Goal: Information Seeking & Learning: Learn about a topic

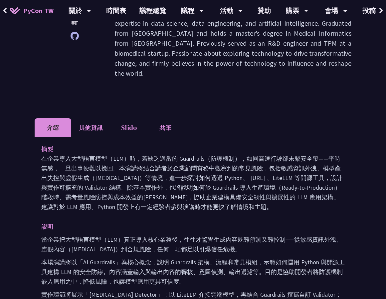
scroll to position [166, 0]
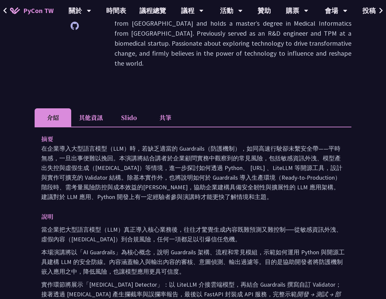
click at [278, 191] on p "在企業導入大型語言模型（LLM）時，若缺乏適當的 Guardrails（防護機制），如同高速行駛卻未繫安全帶——平時無感，一旦出事便難以挽回。本演講將結合講者…" at bounding box center [193, 173] width 304 height 58
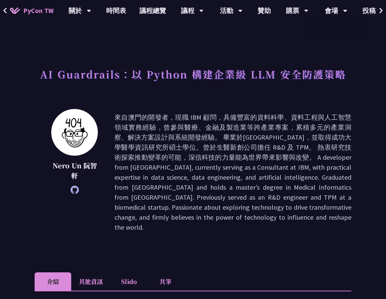
scroll to position [0, 0]
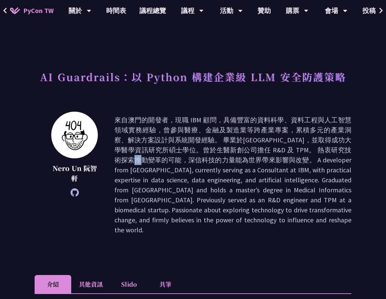
drag, startPoint x: 314, startPoint y: 150, endPoint x: 288, endPoint y: 155, distance: 26.3
click at [314, 150] on p at bounding box center [233, 175] width 237 height 120
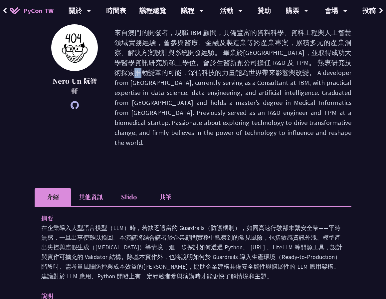
scroll to position [133, 0]
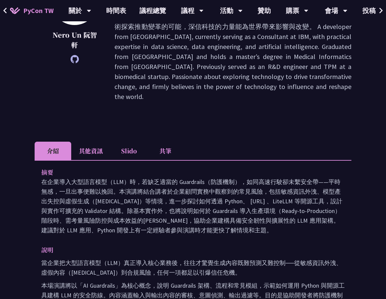
click at [126, 153] on li "Slido" at bounding box center [129, 151] width 37 height 18
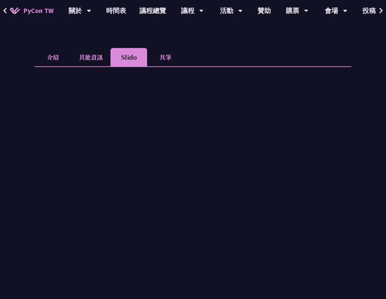
scroll to position [62, 0]
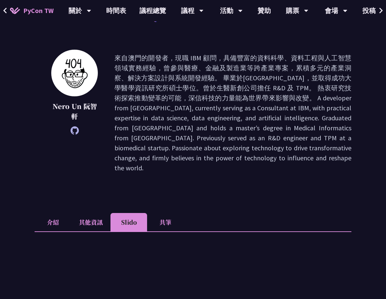
click at [165, 218] on li "共筆" at bounding box center [165, 222] width 37 height 18
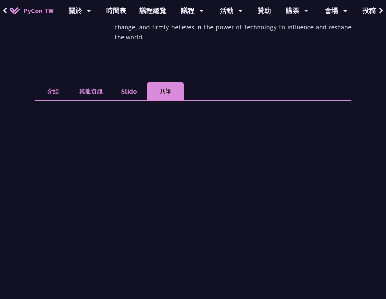
scroll to position [195, 0]
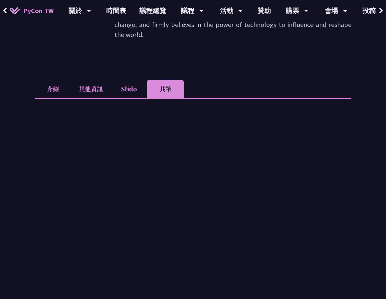
click at [128, 87] on li "Slido" at bounding box center [129, 89] width 37 height 18
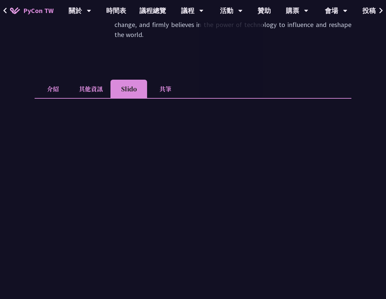
click at [81, 83] on li "其他資訊" at bounding box center [90, 89] width 39 height 18
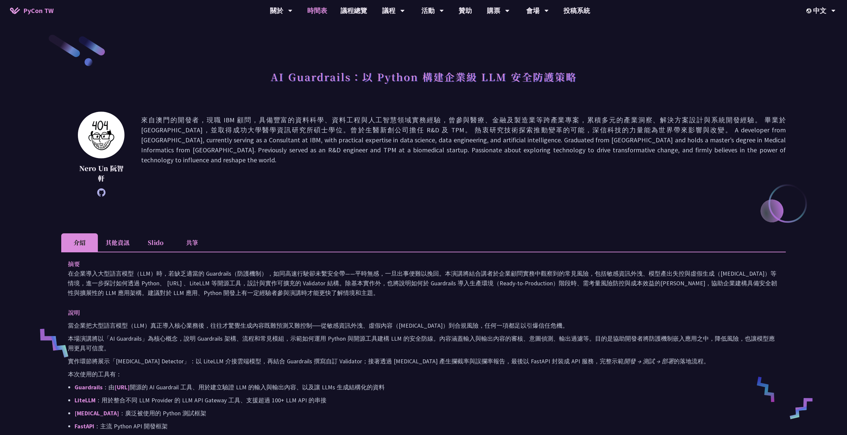
click at [320, 9] on link "時間表" at bounding box center [317, 10] width 33 height 21
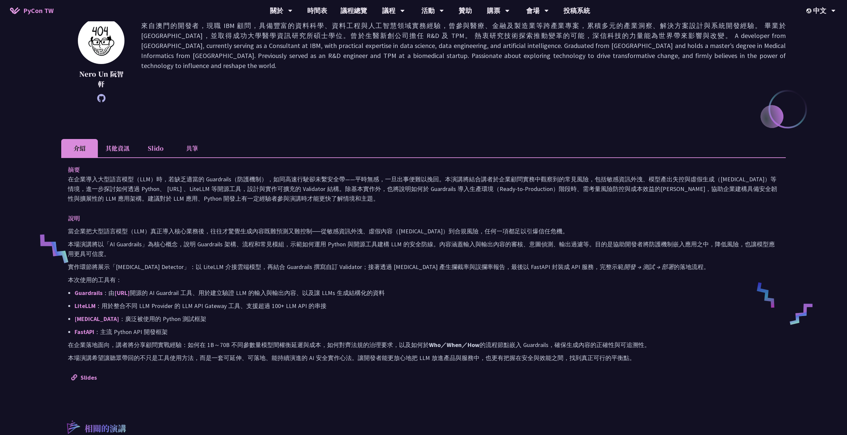
scroll to position [100, 0]
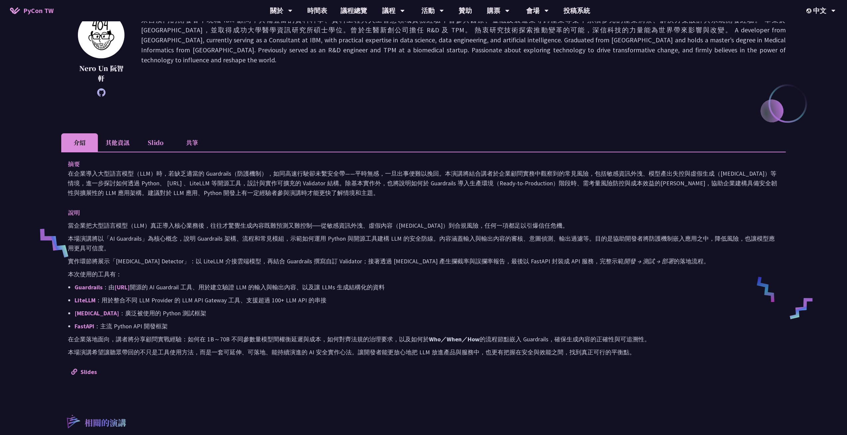
click at [117, 141] on li "其他資訊" at bounding box center [117, 142] width 39 height 18
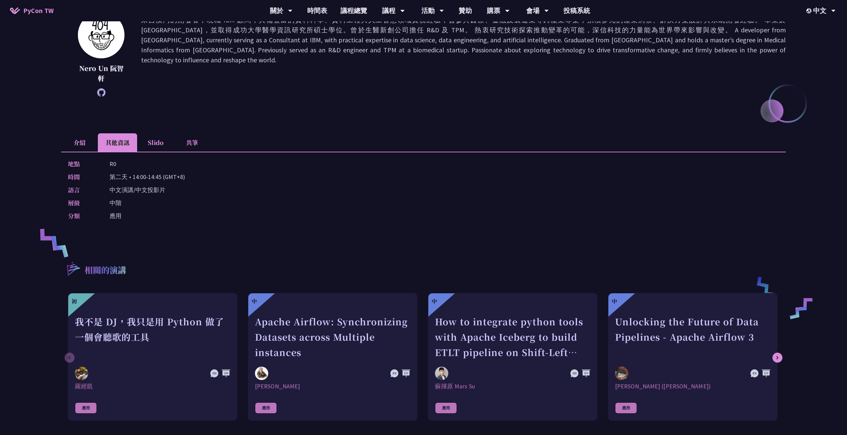
click at [156, 138] on li "Slido" at bounding box center [155, 142] width 37 height 18
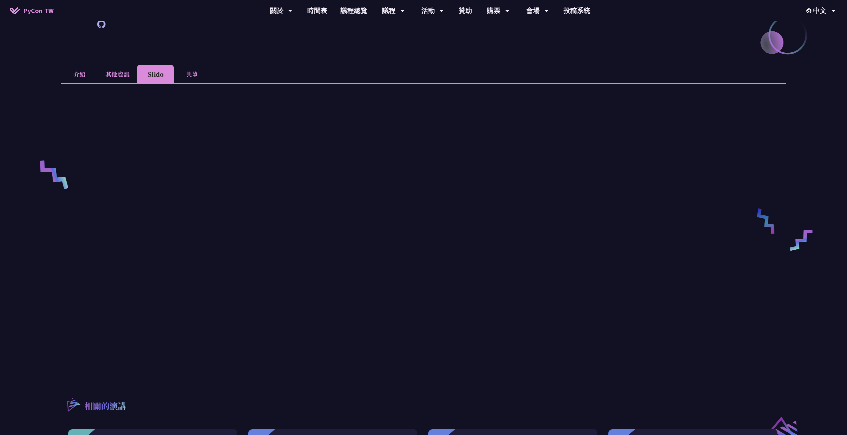
scroll to position [166, 0]
click at [183, 80] on li "共筆" at bounding box center [192, 76] width 37 height 18
click at [309, 10] on link "時間表" at bounding box center [317, 10] width 33 height 21
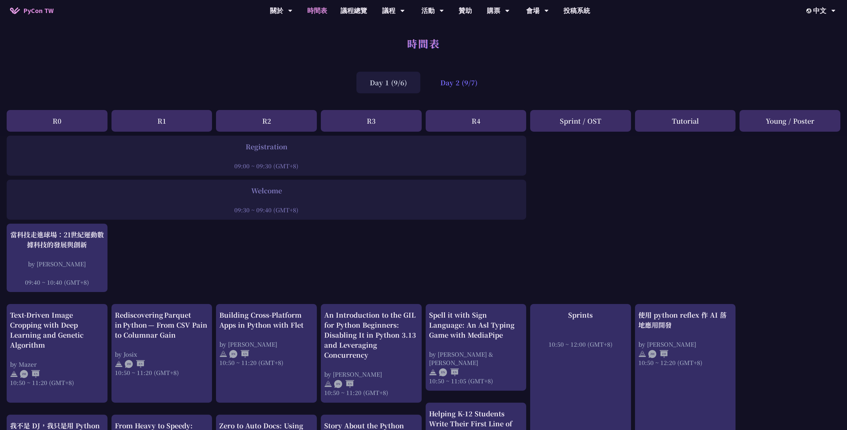
click at [386, 73] on div "Day 2 (9/7)" at bounding box center [459, 83] width 64 height 22
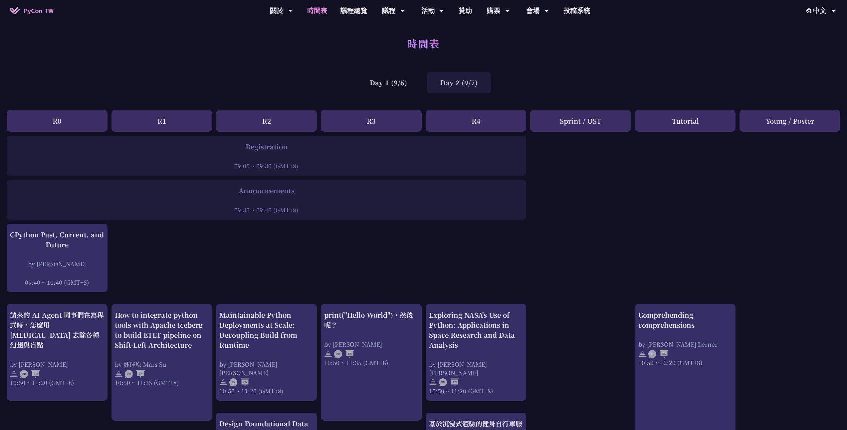
click at [357, 124] on div "R3" at bounding box center [371, 121] width 101 height 22
click at [386, 79] on div "Day 1 (9/6)" at bounding box center [389, 83] width 64 height 22
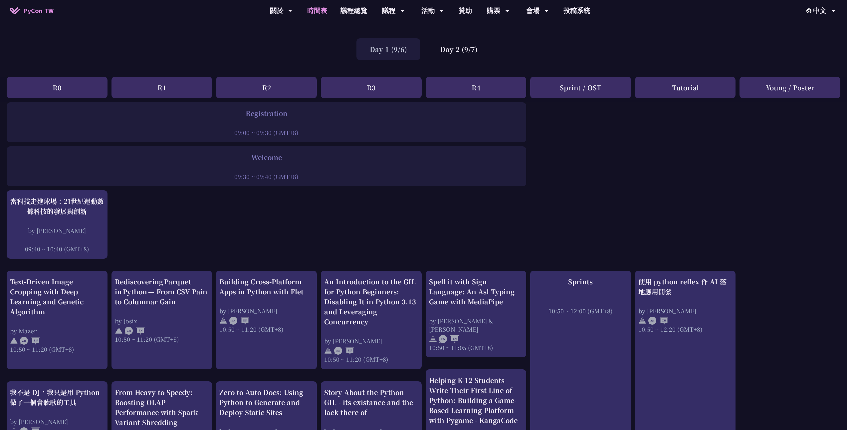
scroll to position [200, 0]
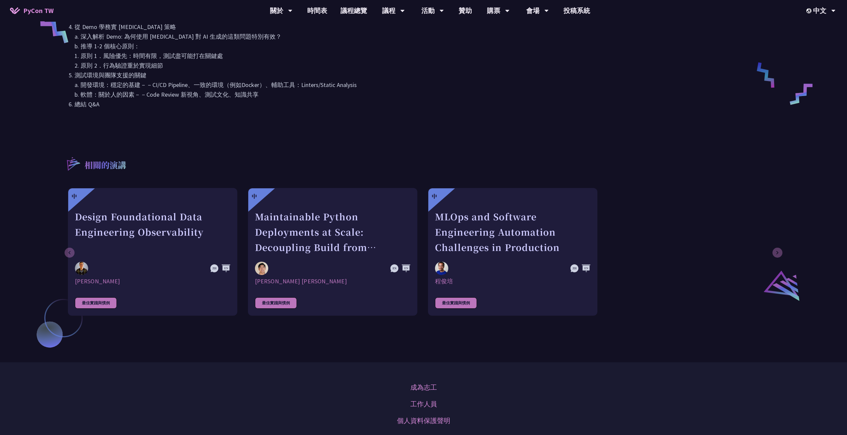
scroll to position [366, 0]
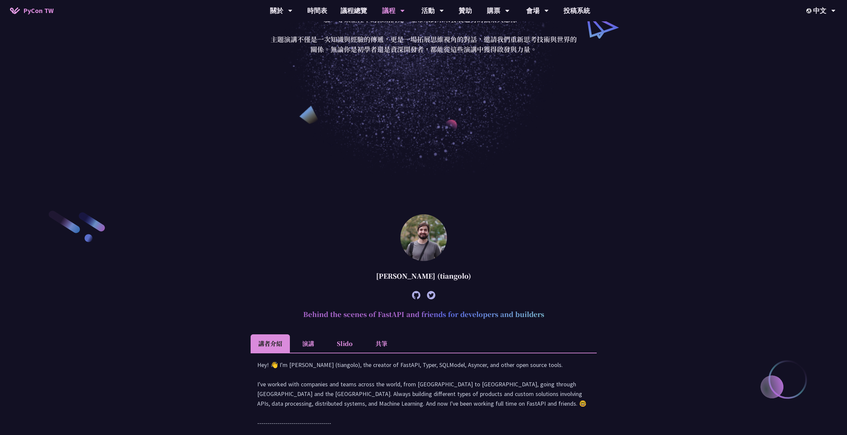
scroll to position [266, 0]
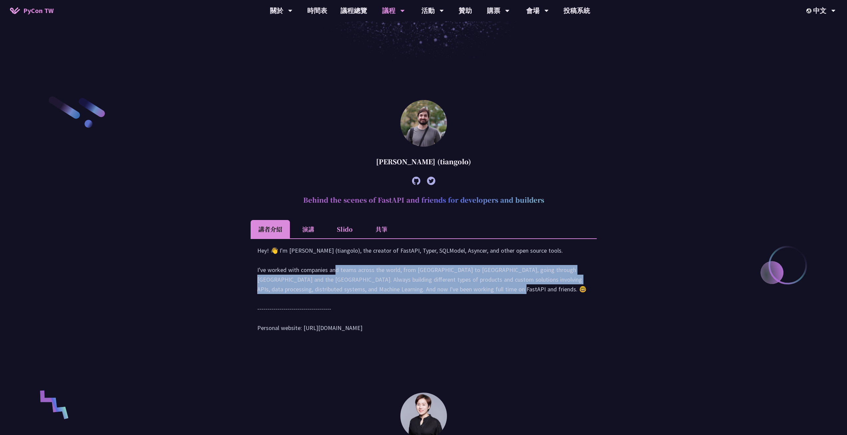
drag, startPoint x: 264, startPoint y: 274, endPoint x: 388, endPoint y: 303, distance: 127.8
click at [388, 303] on div "Hey! 👋 I'm Sebastián Ramírez (tiangolo), the creator of FastAPI, Typer, SQLMode…" at bounding box center [423, 292] width 333 height 94
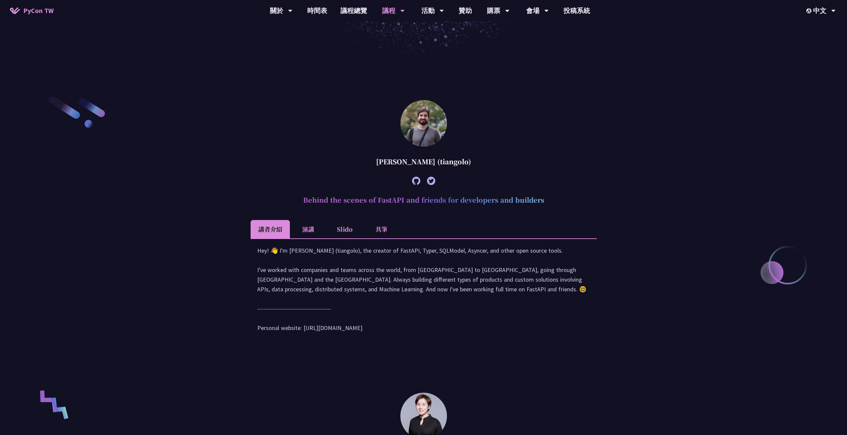
click at [299, 236] on li "演講" at bounding box center [308, 229] width 37 height 18
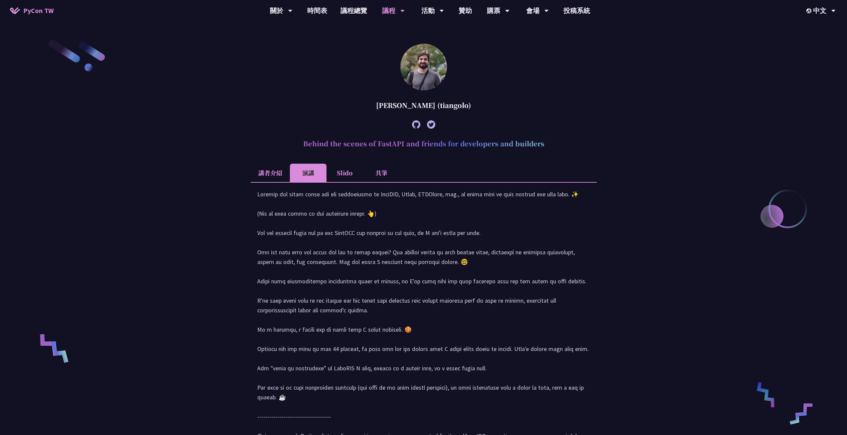
scroll to position [333, 0]
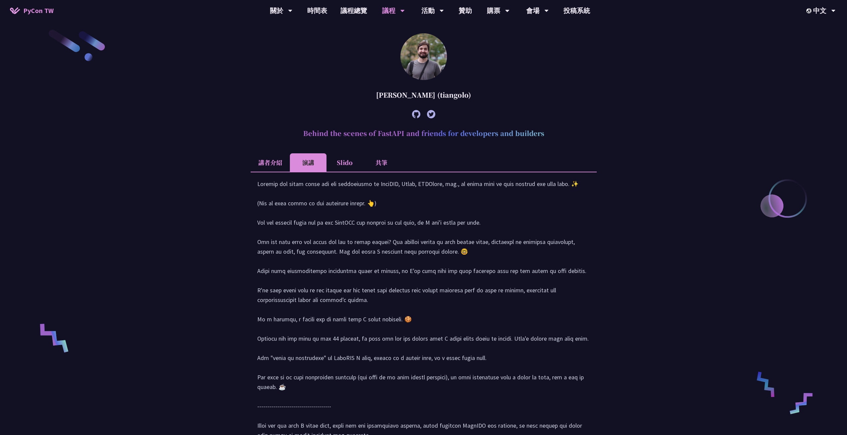
click at [279, 163] on li "講者介紹" at bounding box center [270, 162] width 39 height 18
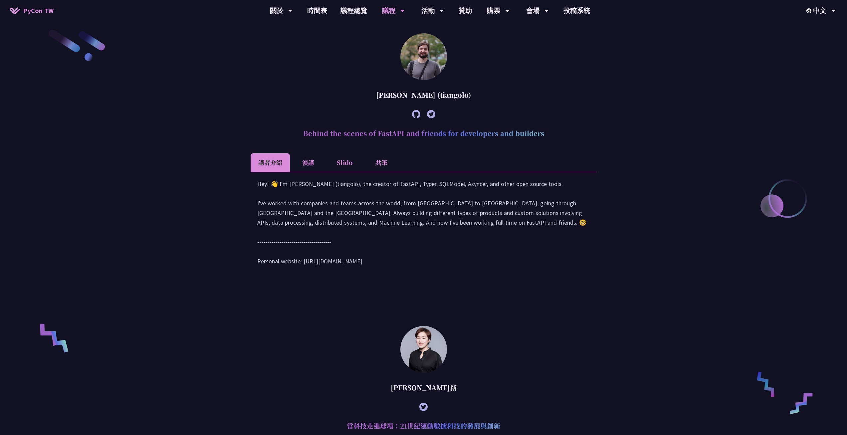
click at [343, 169] on li "Slido" at bounding box center [345, 162] width 37 height 18
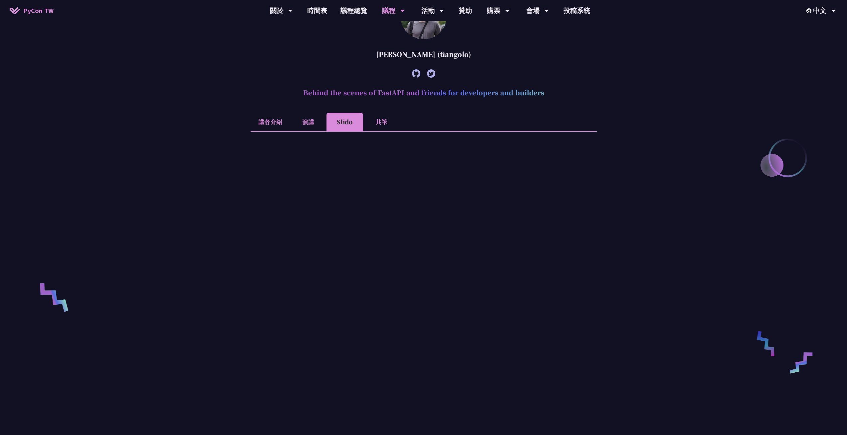
scroll to position [400, 0]
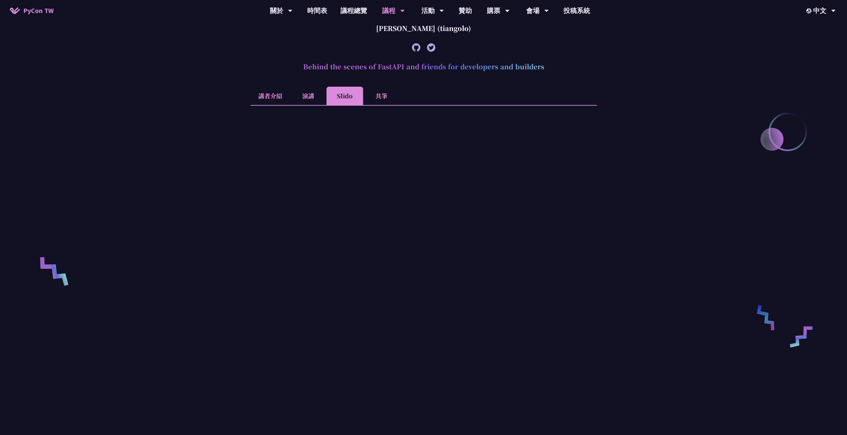
click at [383, 99] on li "共筆" at bounding box center [381, 96] width 37 height 18
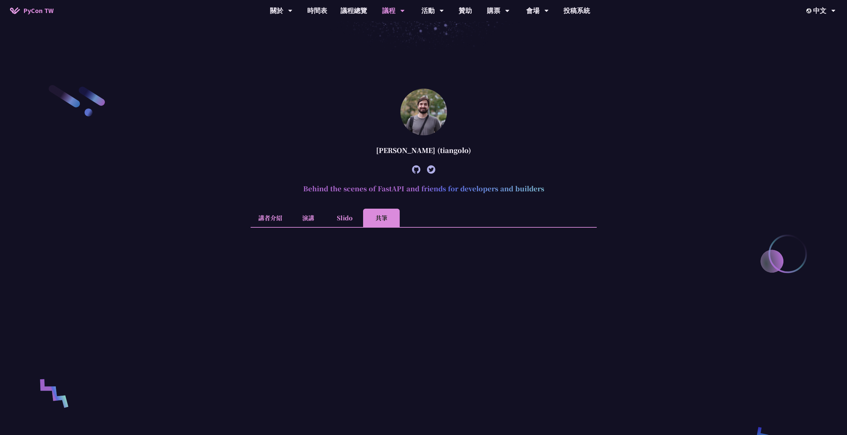
scroll to position [233, 0]
